Goal: Transaction & Acquisition: Purchase product/service

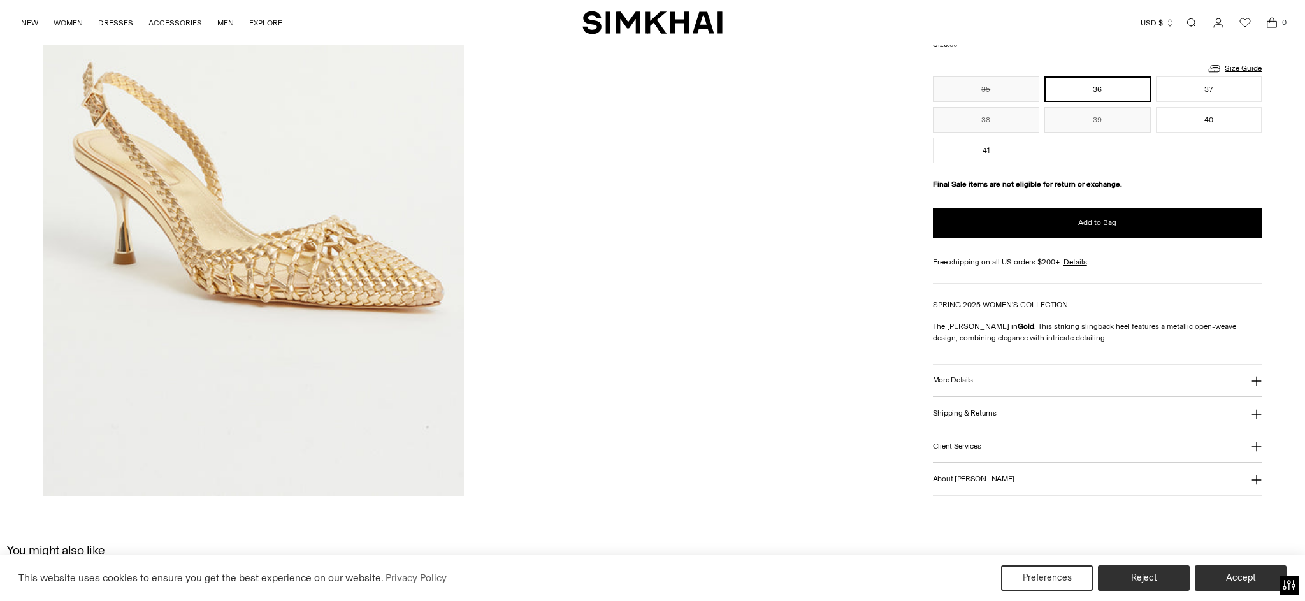
scroll to position [865, 0]
click at [987, 412] on h3 "Shipping & Returns" at bounding box center [965, 412] width 64 height 8
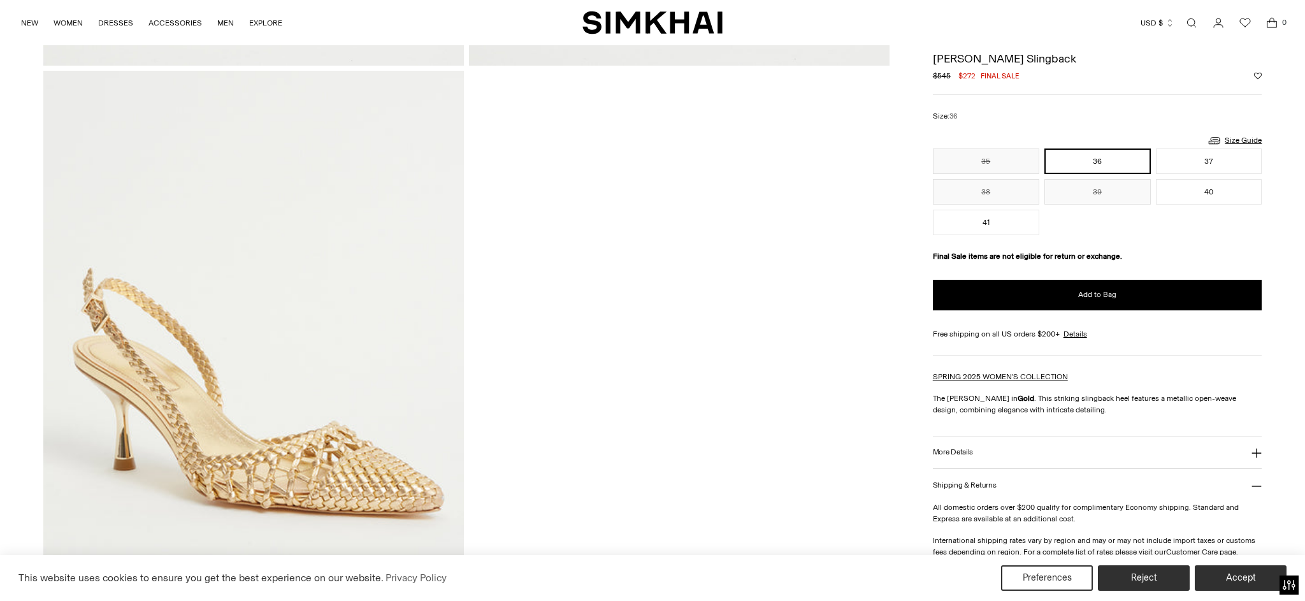
scroll to position [645, 0]
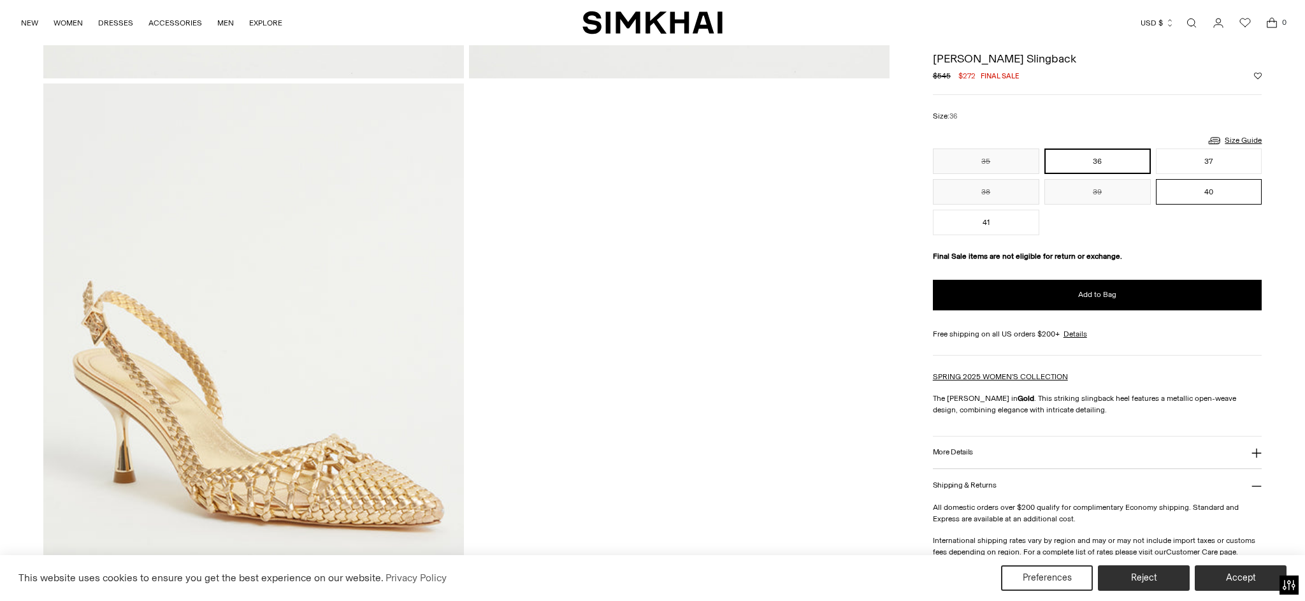
click at [1204, 197] on button "40" at bounding box center [1209, 191] width 106 height 25
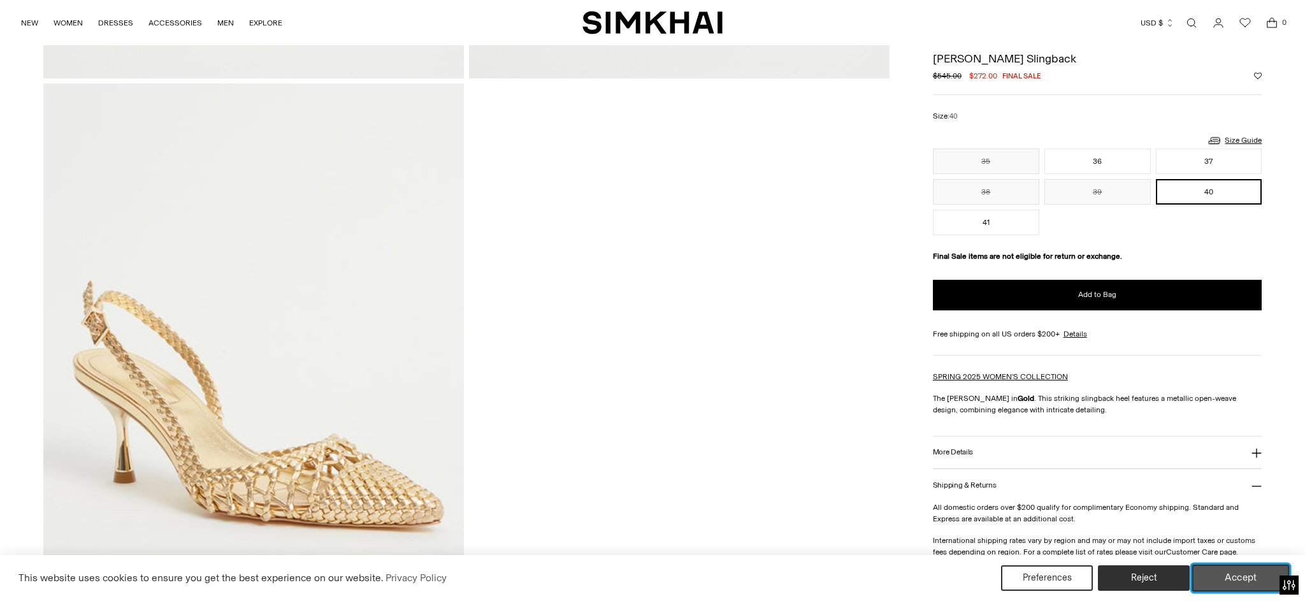
click at [1245, 576] on button "Accept" at bounding box center [1240, 578] width 97 height 27
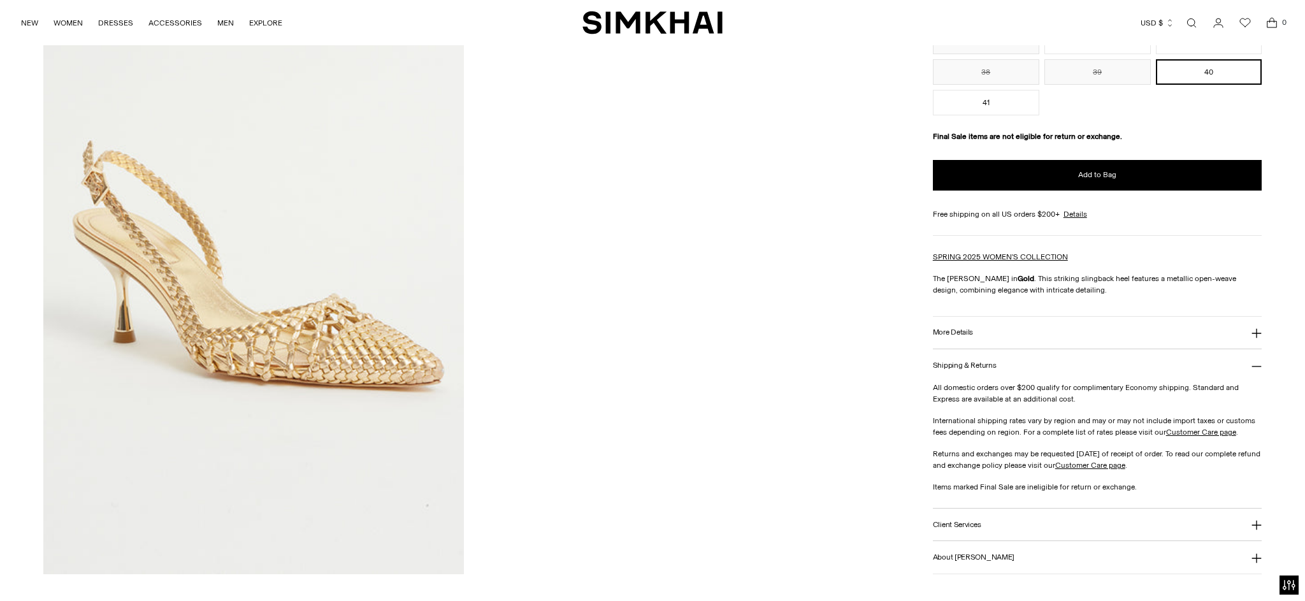
scroll to position [787, 0]
click at [974, 330] on button "More Details" at bounding box center [1097, 331] width 329 height 32
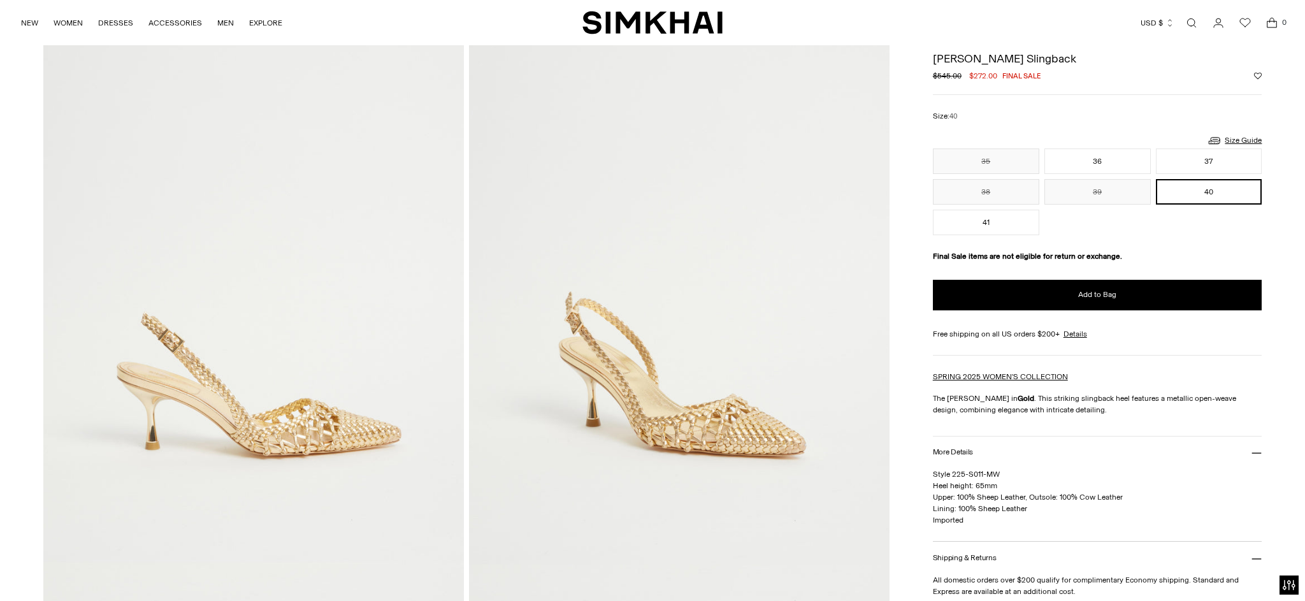
scroll to position [118, 0]
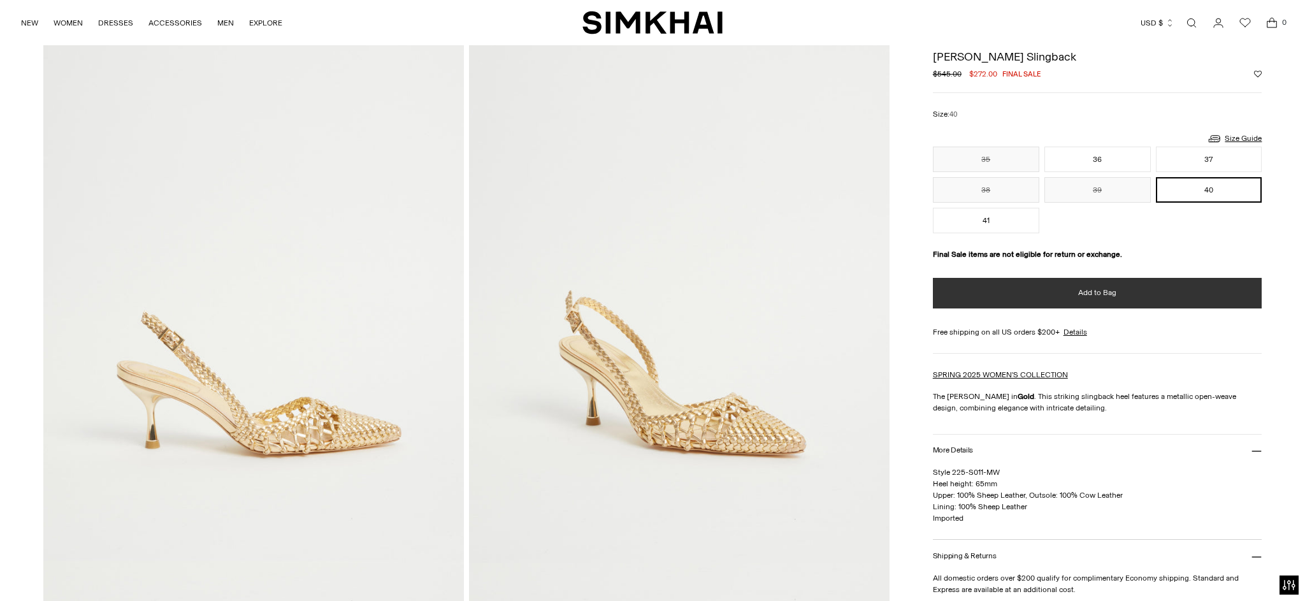
click at [1067, 300] on button "Add to Bag" at bounding box center [1097, 293] width 329 height 31
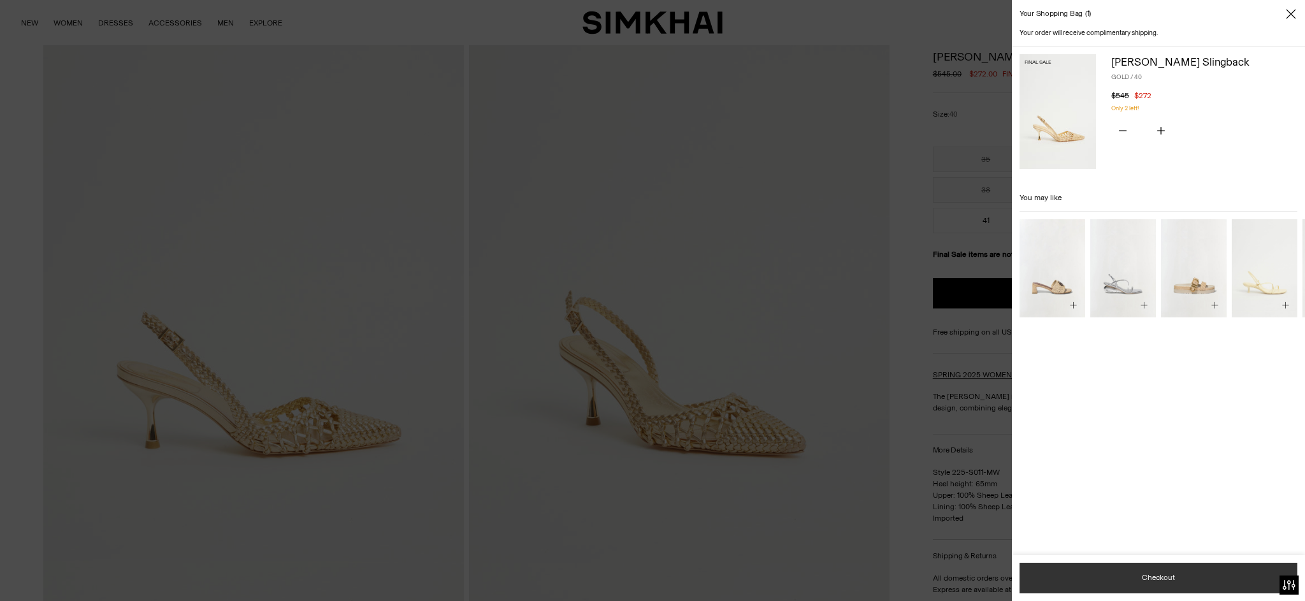
click at [1139, 584] on button "Checkout" at bounding box center [1158, 578] width 278 height 31
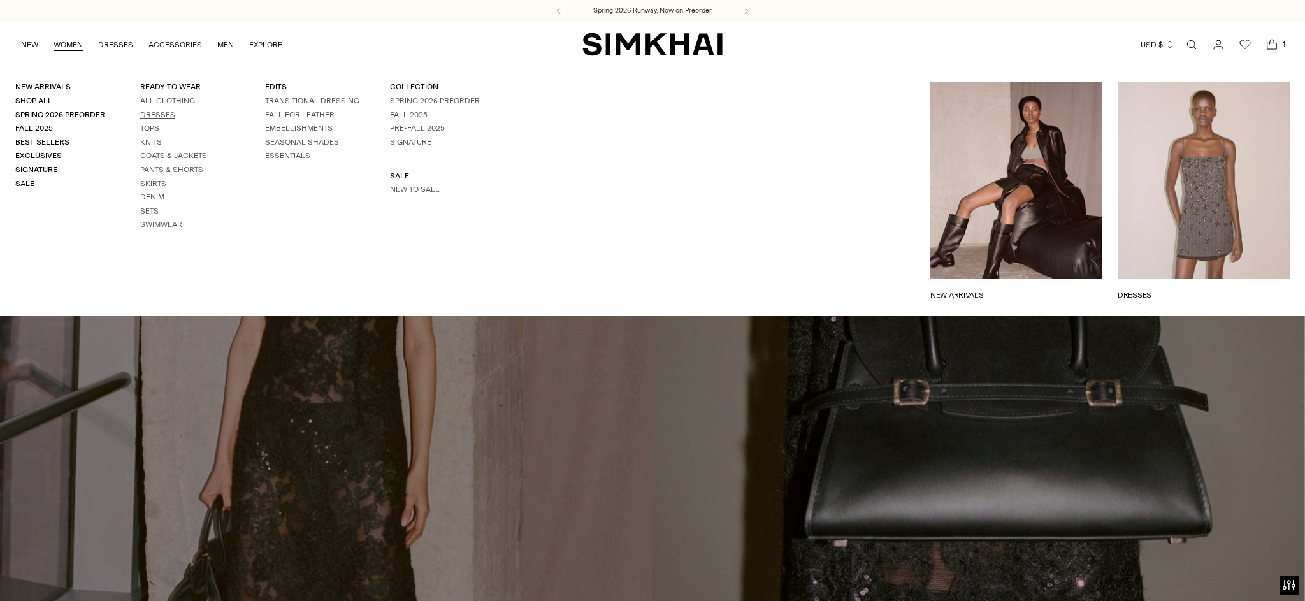
click at [148, 116] on link "Dresses" at bounding box center [157, 114] width 35 height 9
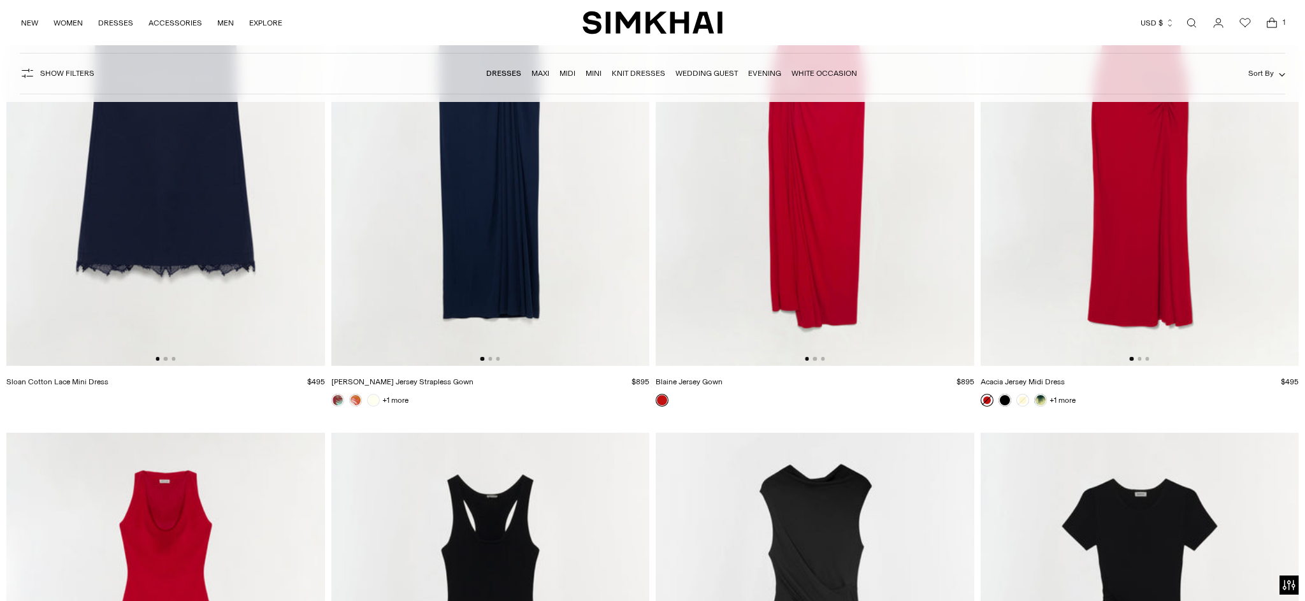
scroll to position [13095, 0]
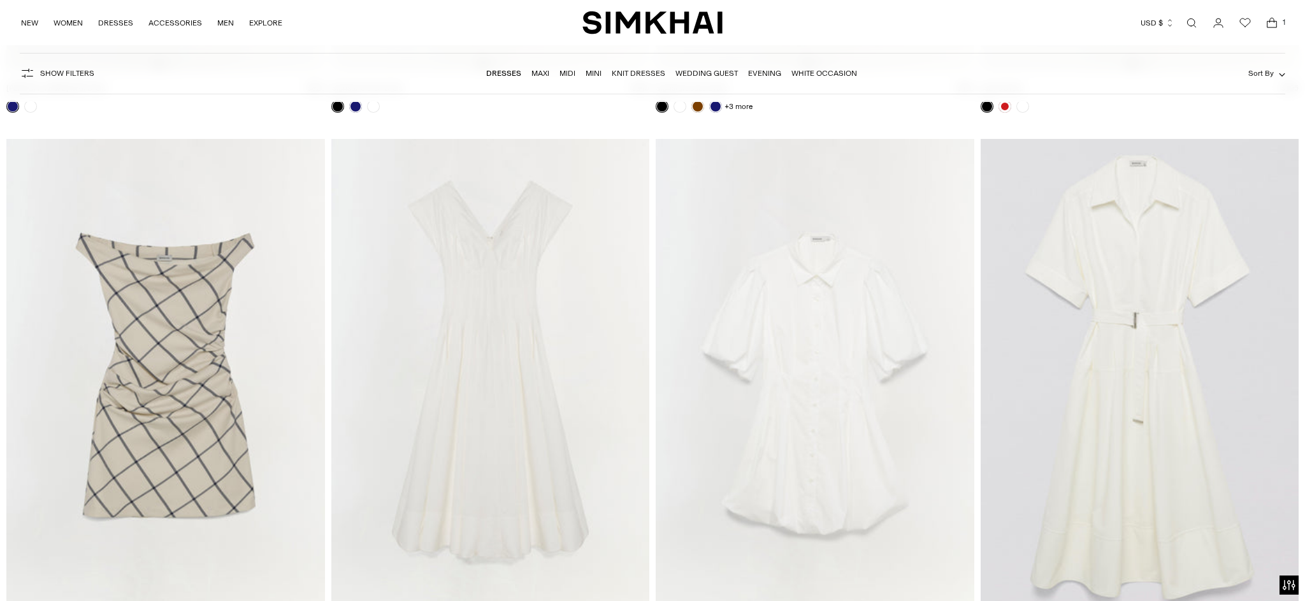
click at [541, 72] on link "Maxi" at bounding box center [540, 73] width 18 height 9
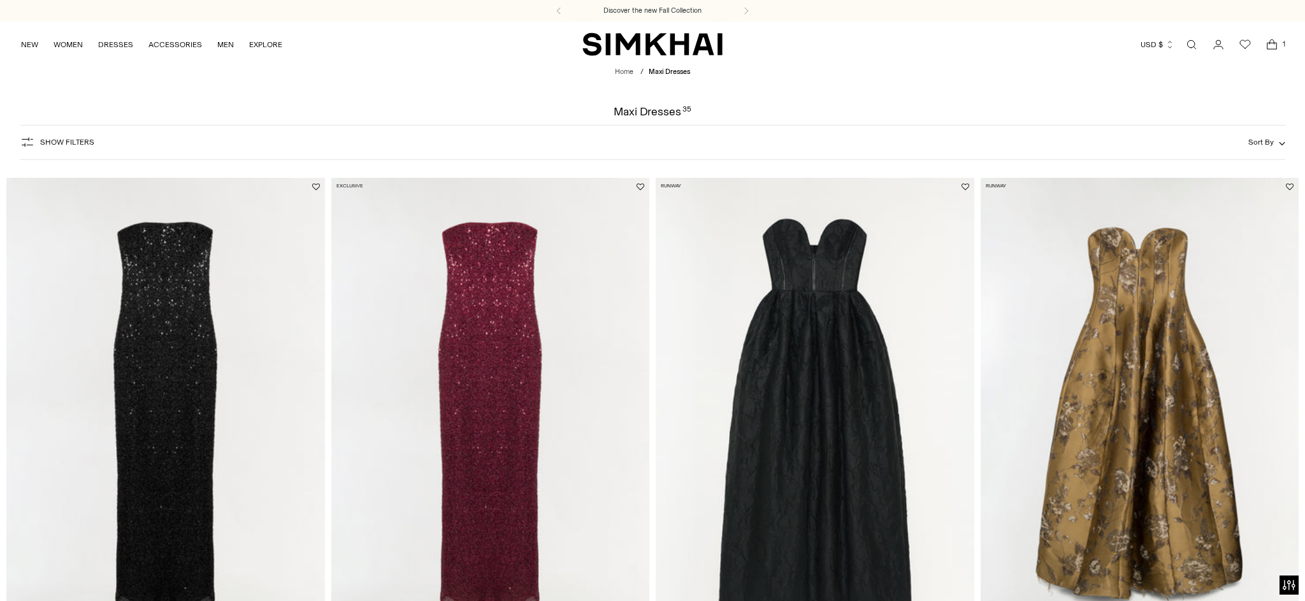
click at [1265, 41] on icon "Open cart modal" at bounding box center [1272, 44] width 18 height 13
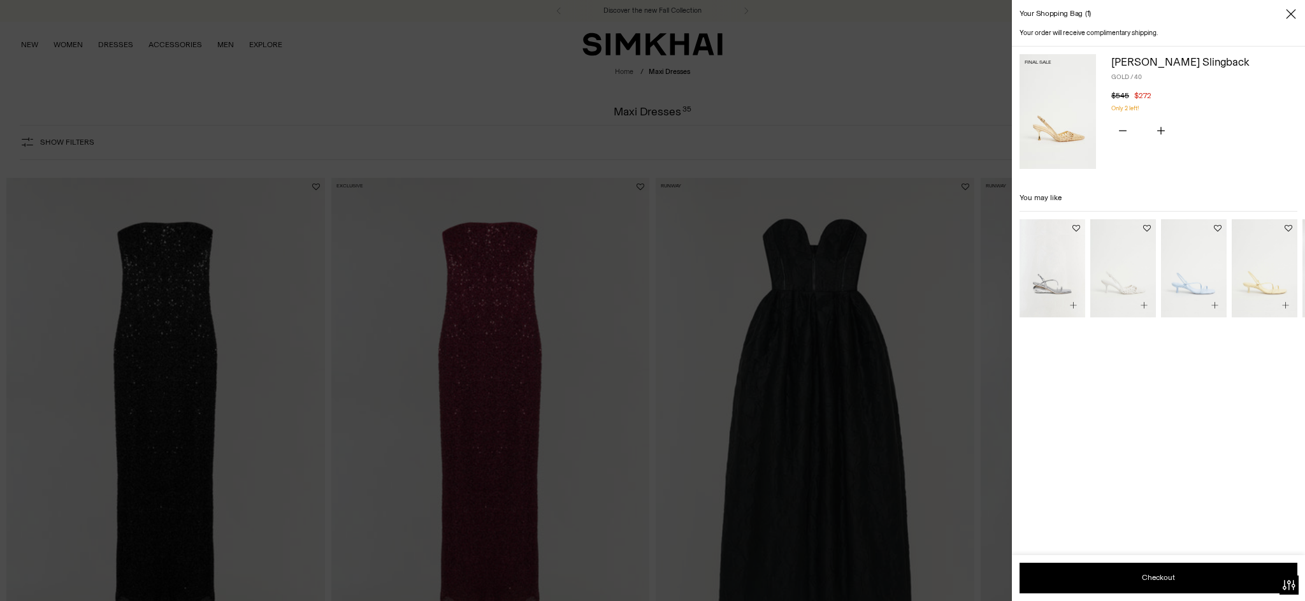
click at [140, 28] on div at bounding box center [652, 300] width 1305 height 601
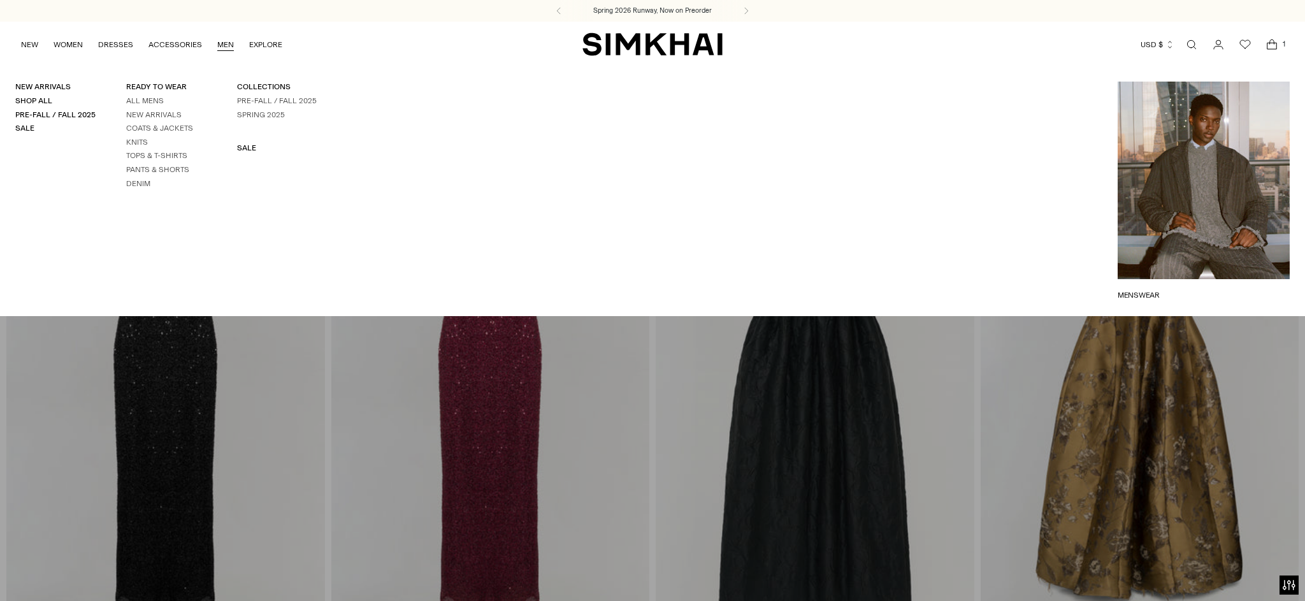
click at [1189, 44] on link "Open search modal" at bounding box center [1191, 44] width 25 height 25
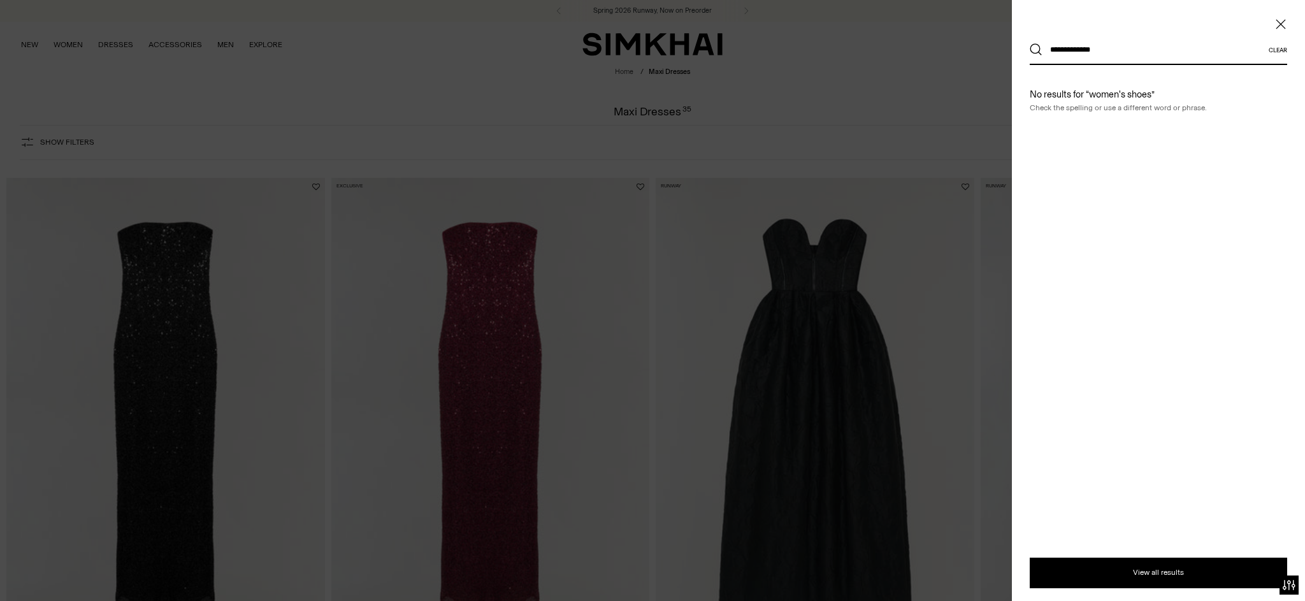
type input "**********"
click at [1030, 43] on button "Search" at bounding box center [1036, 49] width 13 height 13
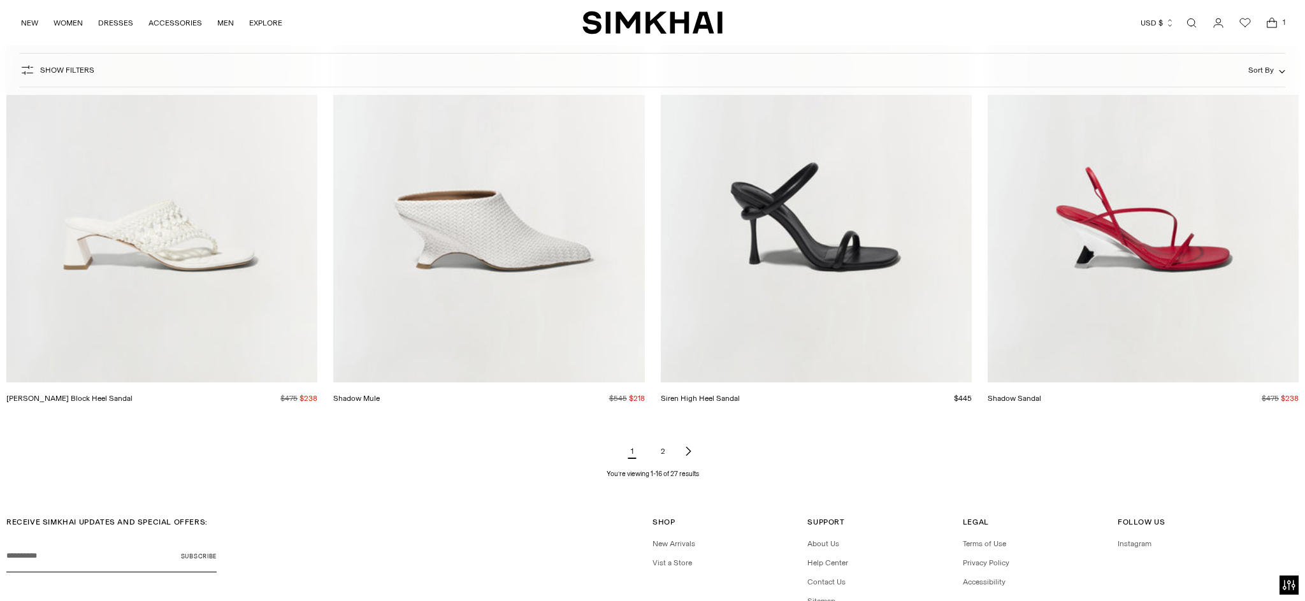
scroll to position [2042, 0]
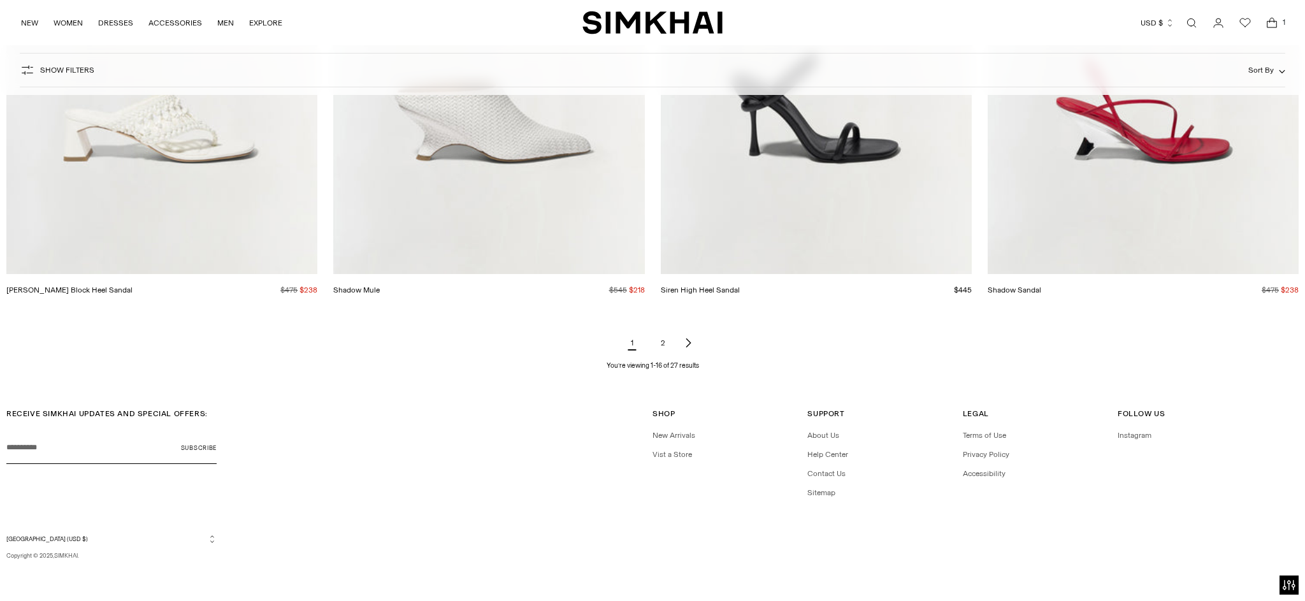
click at [663, 343] on link "2" at bounding box center [662, 342] width 25 height 25
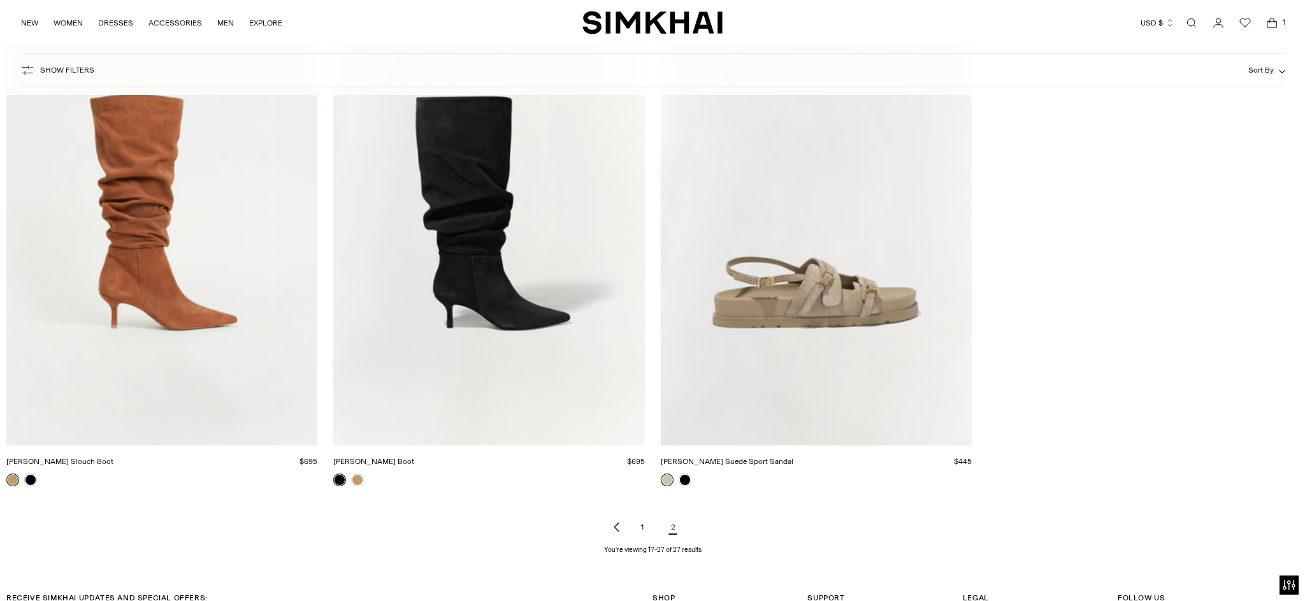
scroll to position [1334, 0]
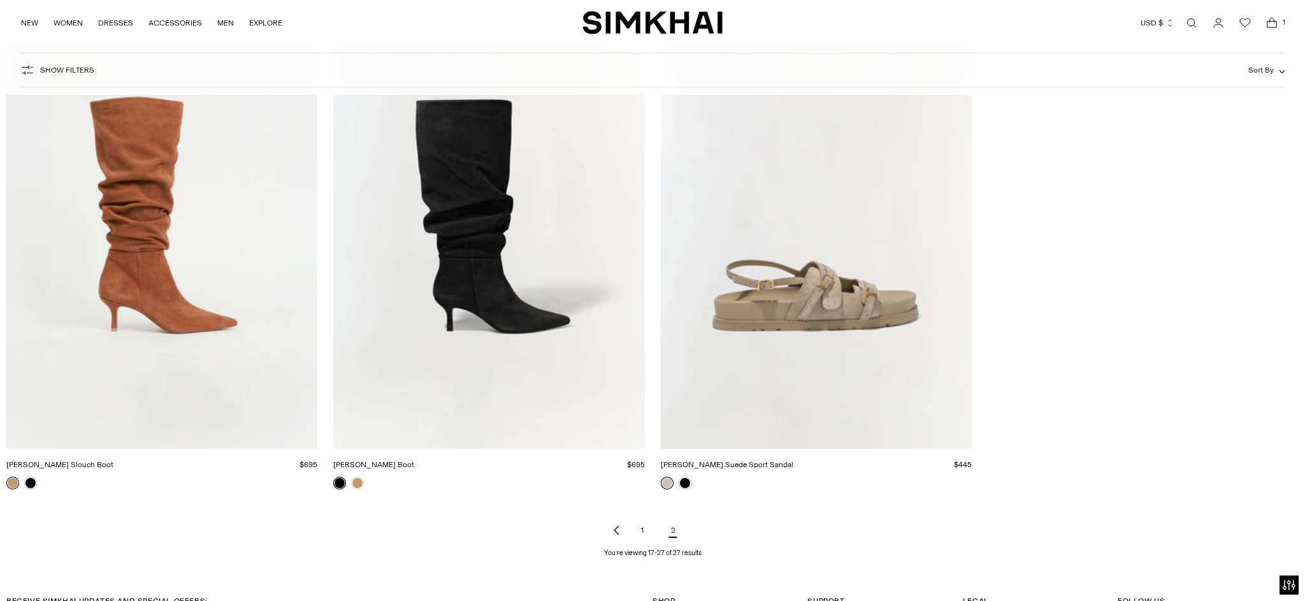
click at [1265, 24] on icon "Open cart modal" at bounding box center [1272, 23] width 18 height 13
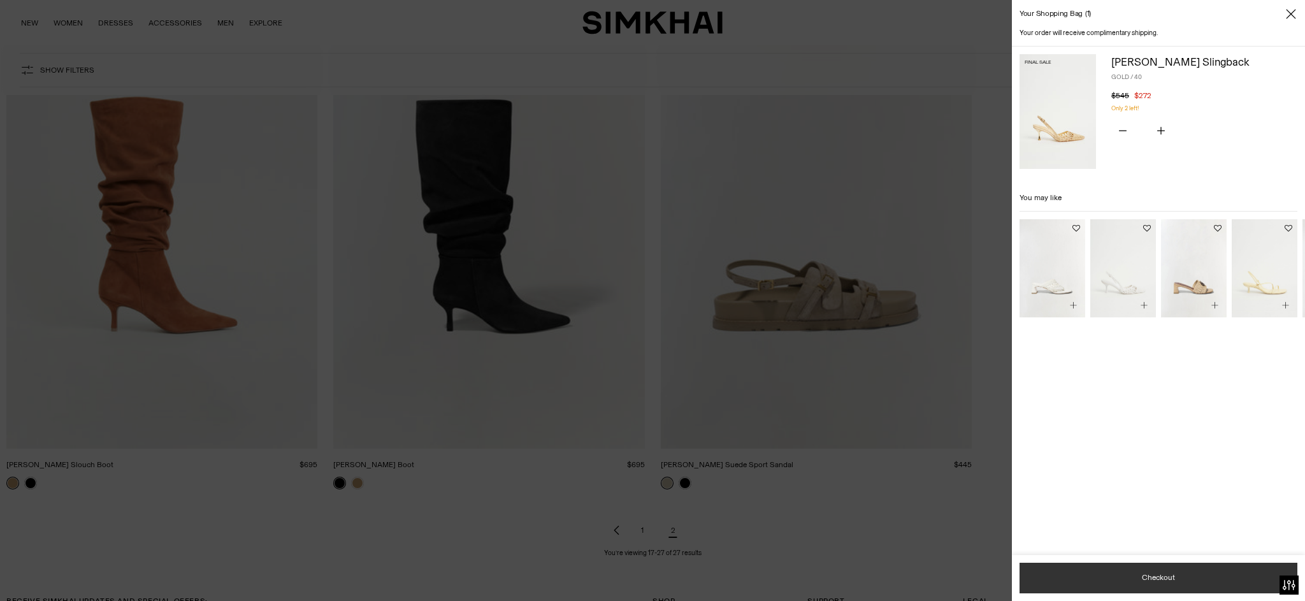
click at [1125, 580] on button "Checkout" at bounding box center [1158, 578] width 278 height 31
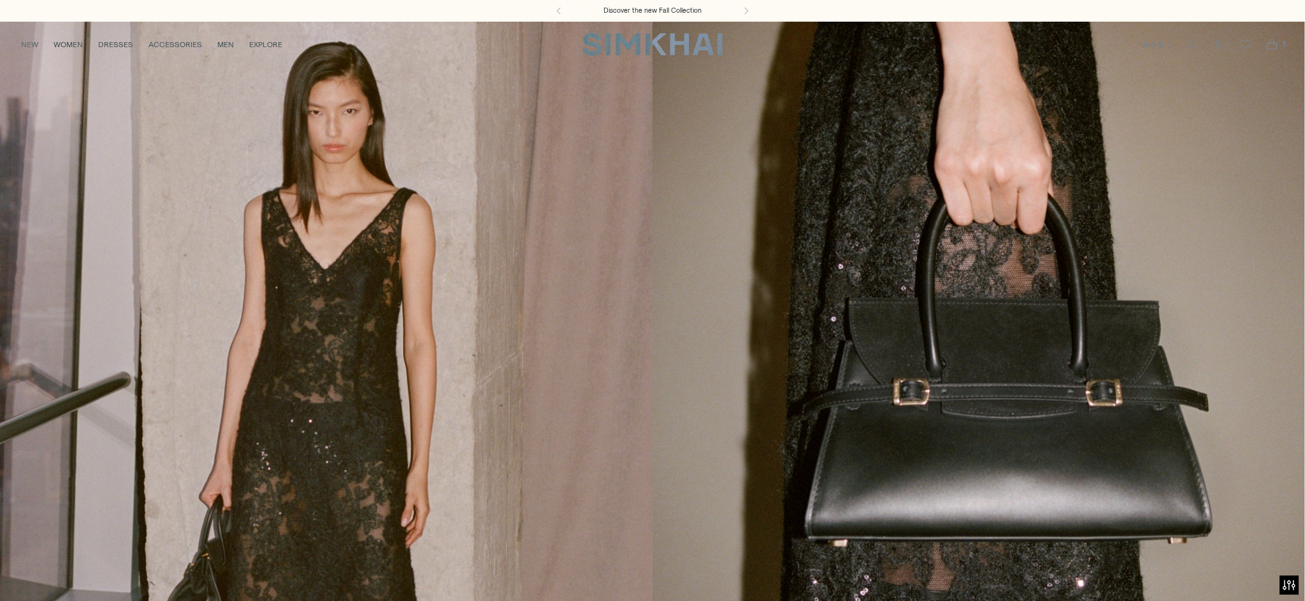
click at [549, 141] on link "/collections/new-arrivals" at bounding box center [652, 395] width 1233 height 748
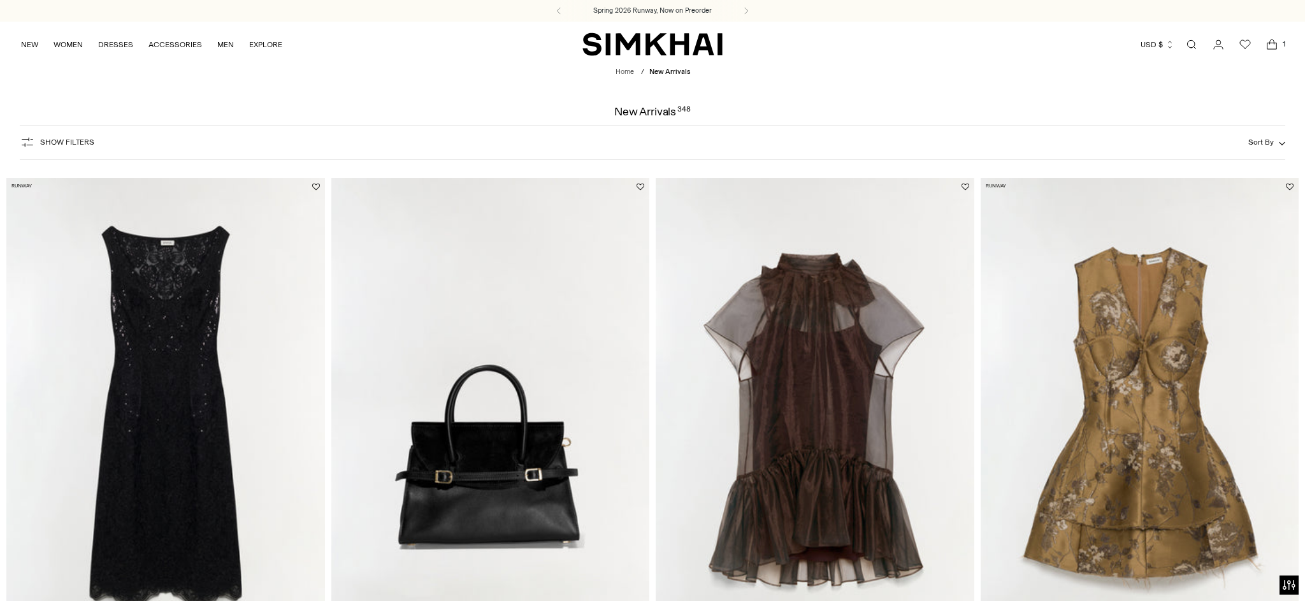
click at [1264, 45] on icon "Open cart modal" at bounding box center [1272, 44] width 18 height 13
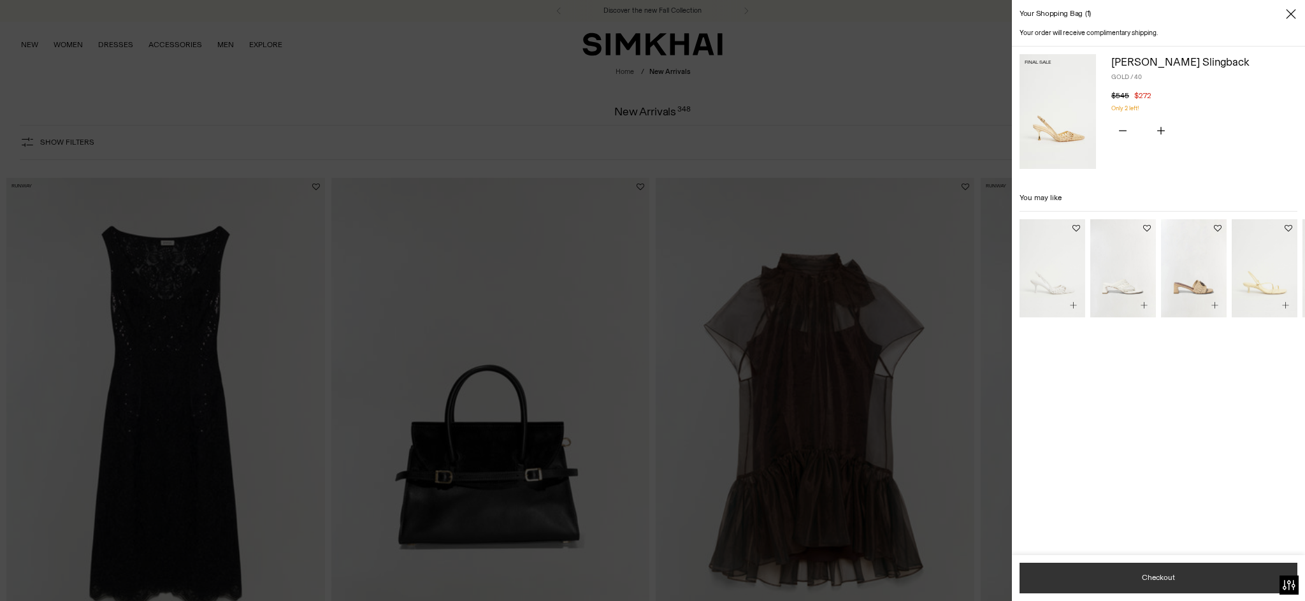
click at [1128, 578] on button "Checkout" at bounding box center [1158, 578] width 278 height 31
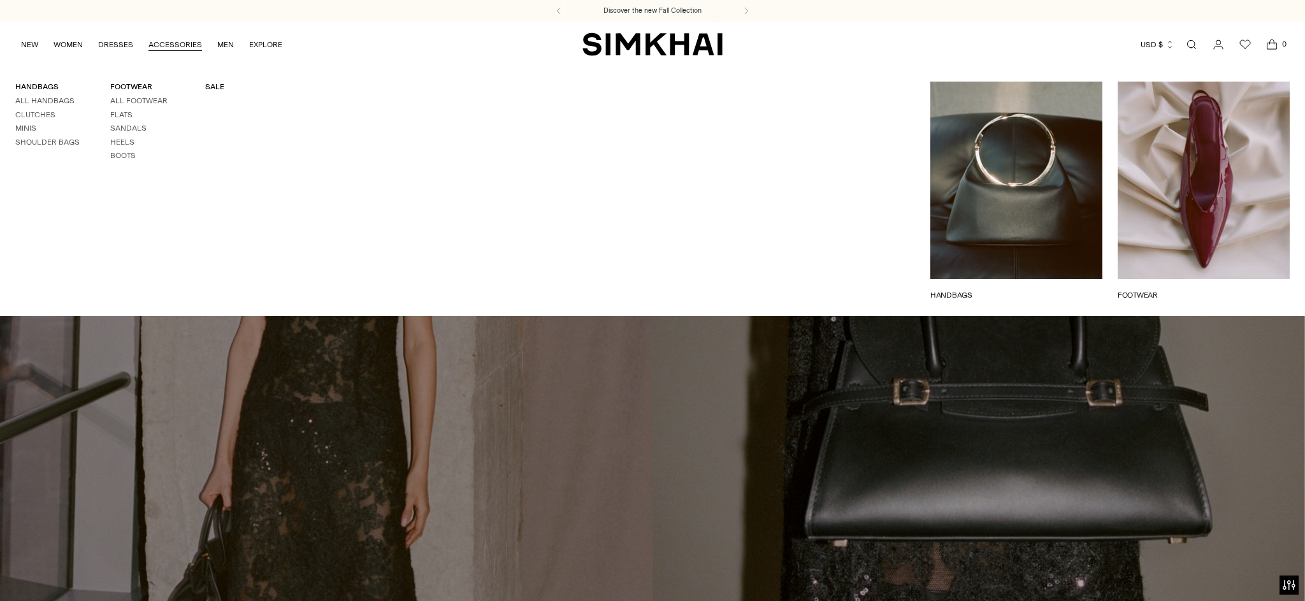
click at [1190, 42] on link "Open search modal" at bounding box center [1191, 44] width 25 height 25
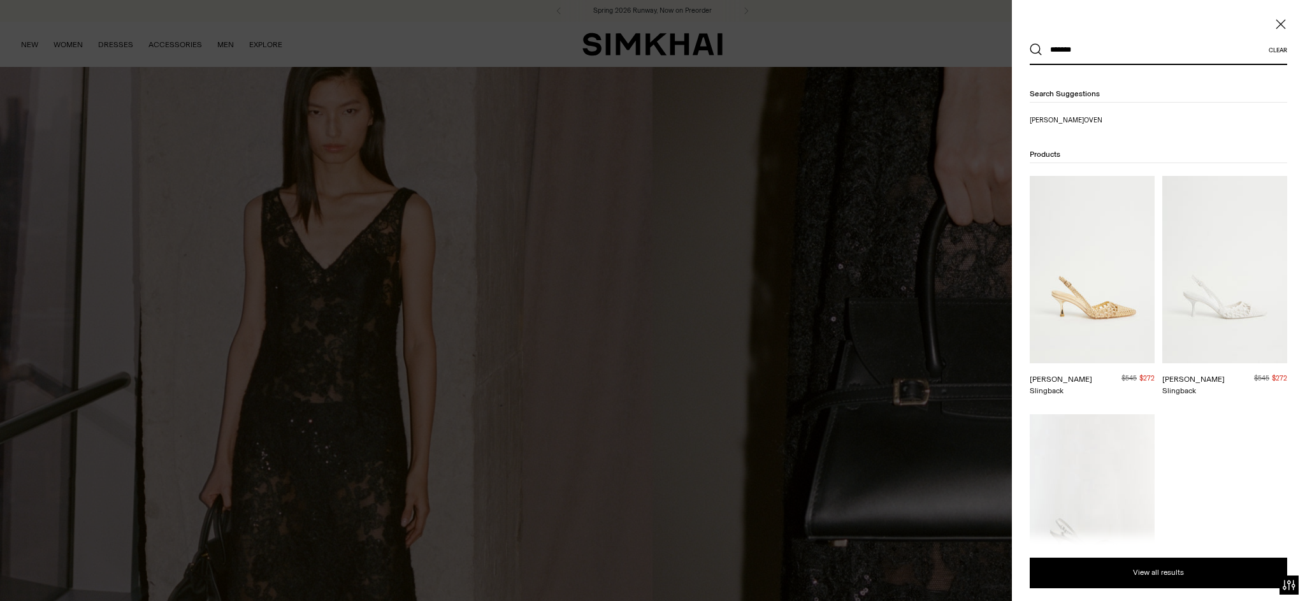
type input "*******"
click at [1083, 286] on img at bounding box center [1092, 269] width 125 height 187
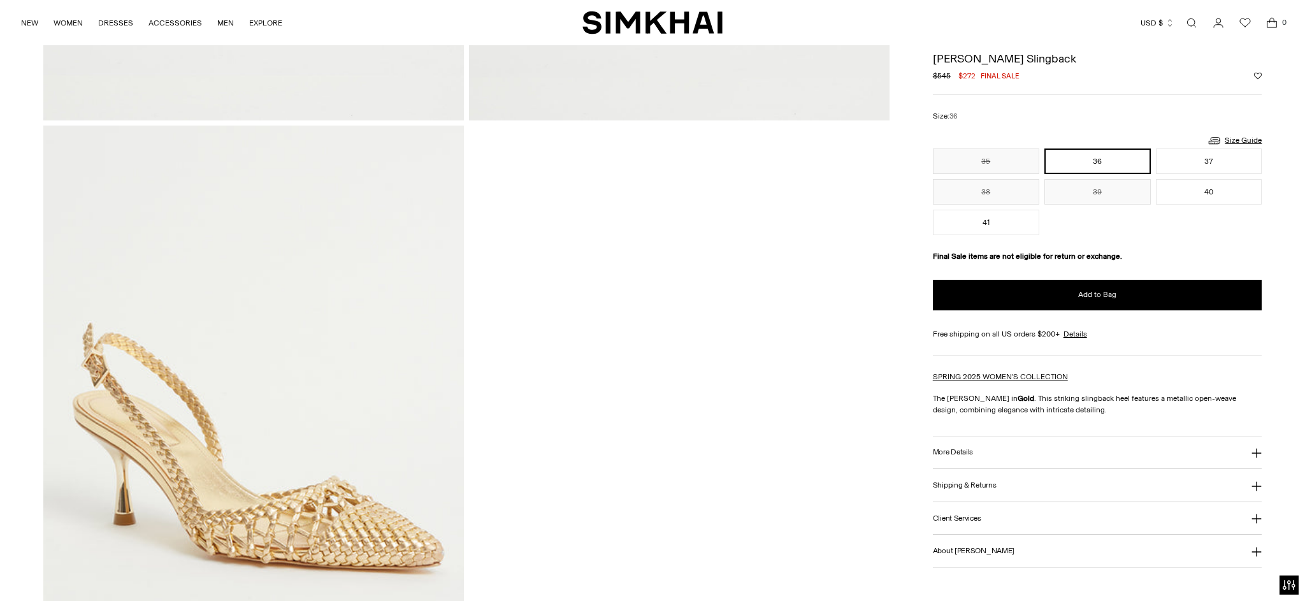
scroll to position [570, 0]
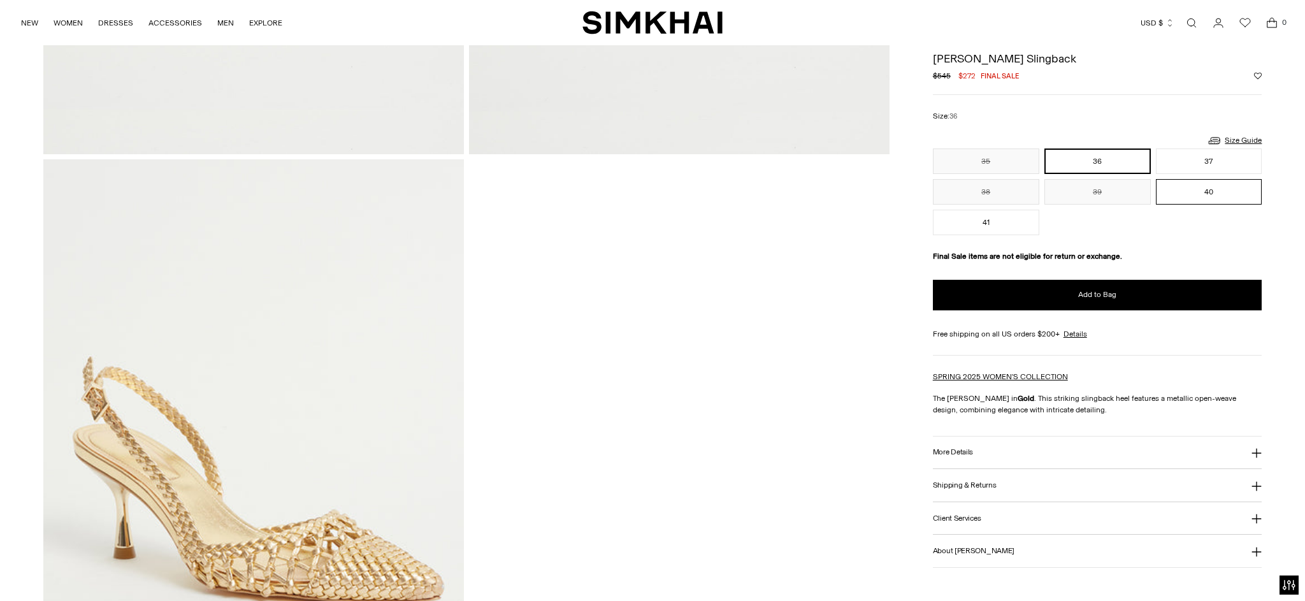
click at [1201, 194] on button "40" at bounding box center [1209, 191] width 106 height 25
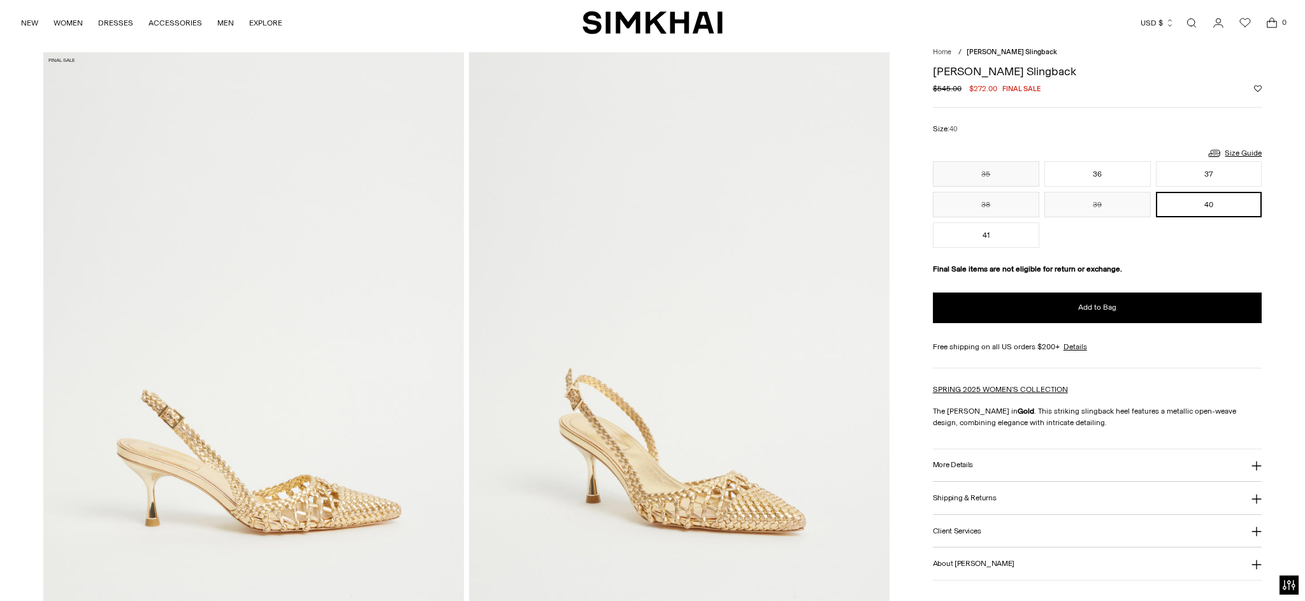
scroll to position [13, 0]
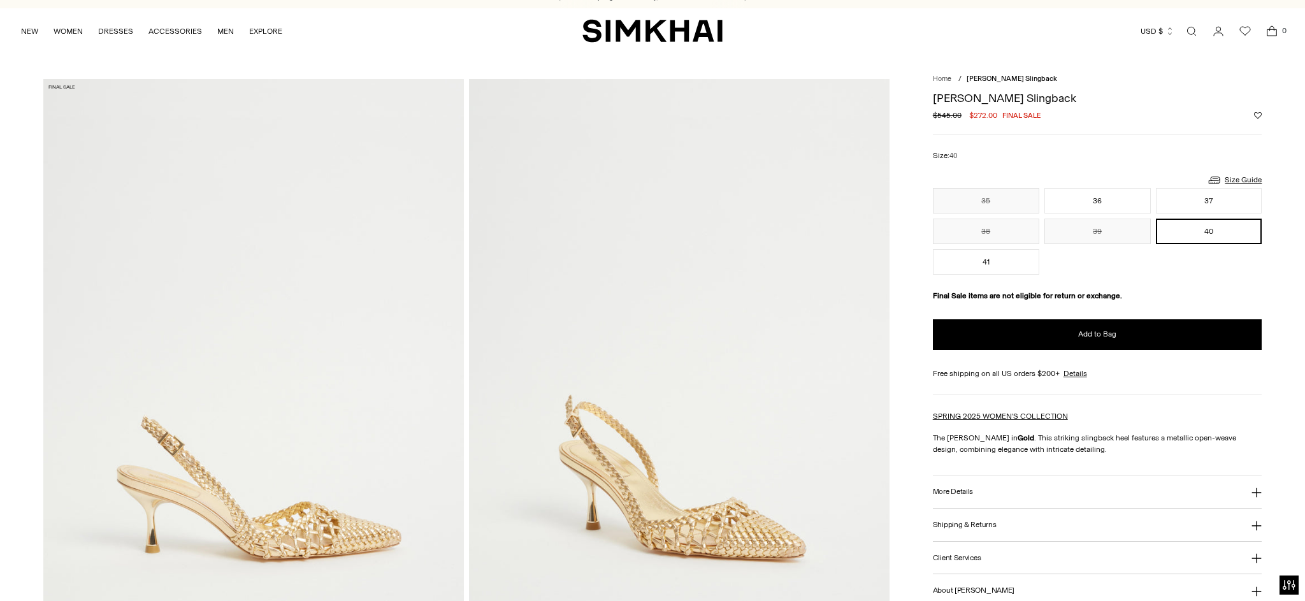
click at [655, 505] on img at bounding box center [679, 394] width 421 height 631
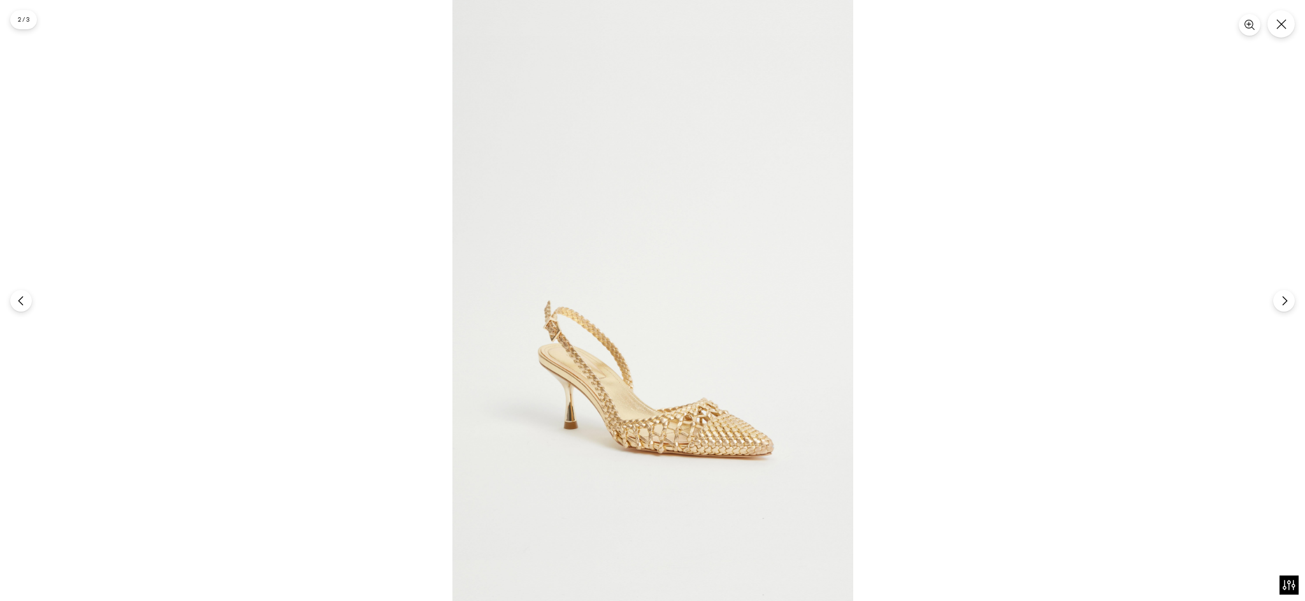
click at [1068, 308] on div at bounding box center [652, 300] width 1305 height 601
